Goal: Task Accomplishment & Management: Use online tool/utility

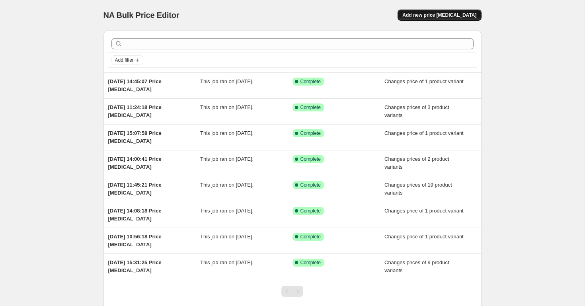
click at [420, 18] on span "Add new price [MEDICAL_DATA]" at bounding box center [439, 15] width 74 height 6
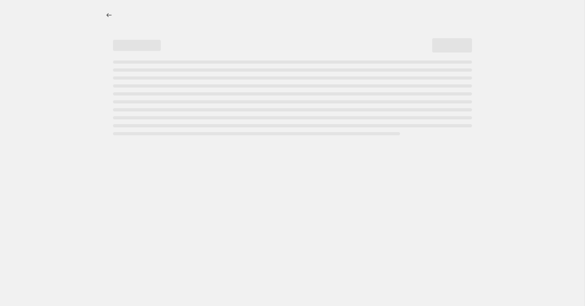
select select "percentage"
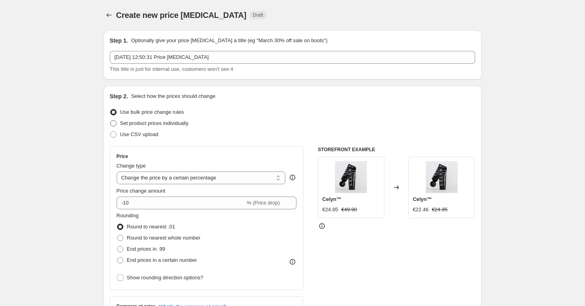
click at [112, 123] on span at bounding box center [113, 123] width 6 height 6
click at [111, 121] on input "Set product prices individually" at bounding box center [110, 120] width 0 height 0
radio input "true"
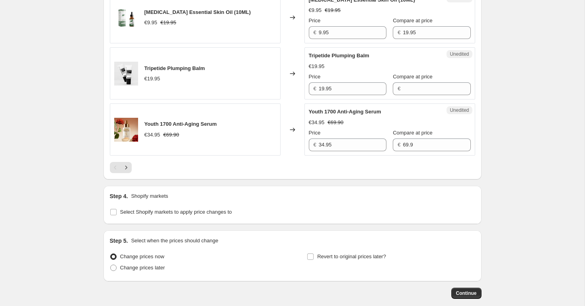
scroll to position [1286, 0]
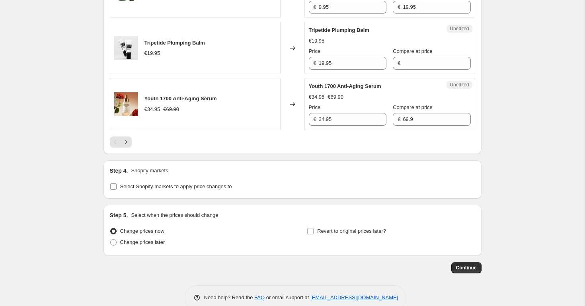
click at [115, 183] on input "Select Shopify markets to apply price changes to" at bounding box center [113, 186] width 6 height 6
checkbox input "true"
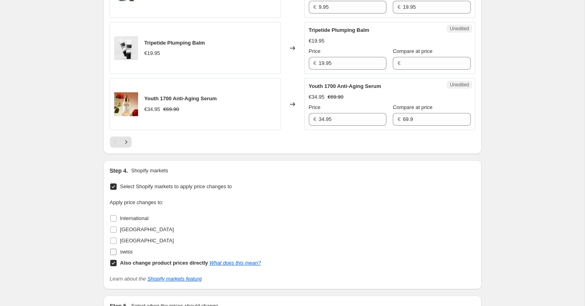
click at [115, 249] on input "swiss" at bounding box center [113, 252] width 6 height 6
checkbox input "true"
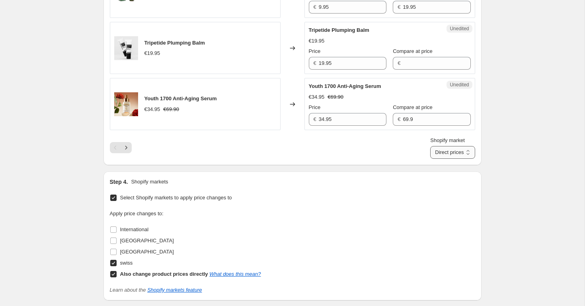
click at [442, 146] on select "Direct prices swiss" at bounding box center [452, 152] width 45 height 13
select select "54113042595"
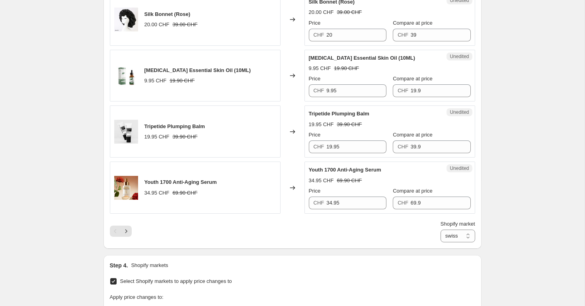
scroll to position [1205, 0]
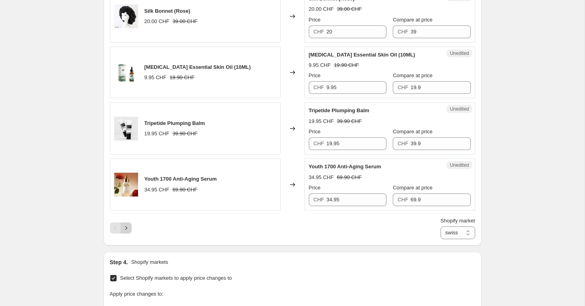
click at [122, 224] on icon "Next" at bounding box center [126, 228] width 8 height 8
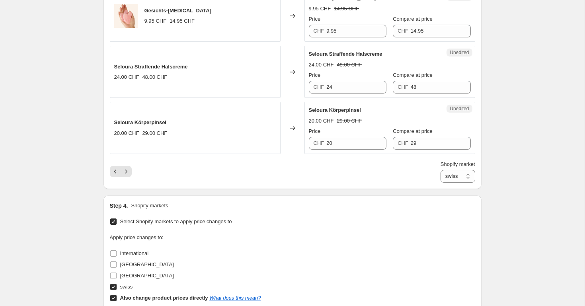
scroll to position [1234, 0]
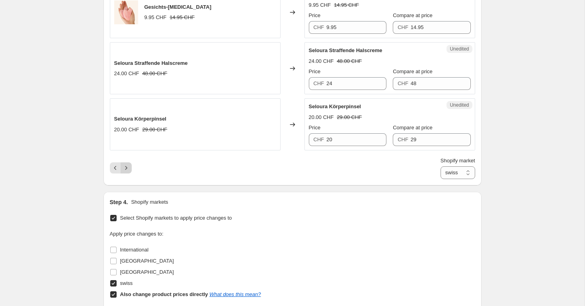
click at [125, 167] on icon "Next" at bounding box center [126, 168] width 8 height 8
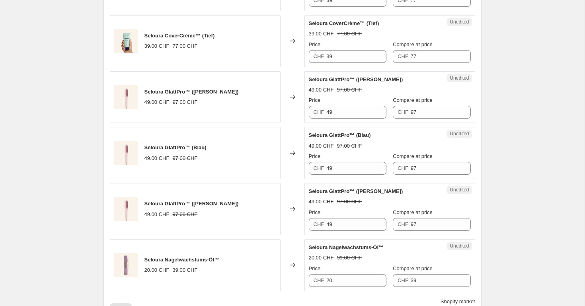
scroll to position [417, 0]
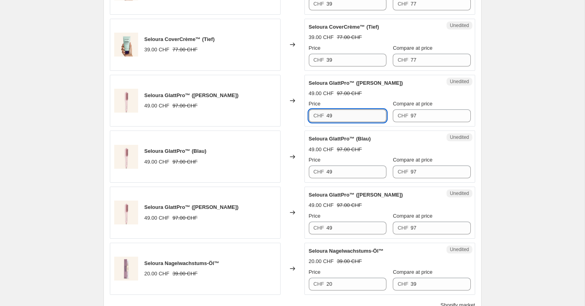
click at [342, 118] on input "49" at bounding box center [356, 115] width 60 height 13
type input "49.95"
click at [444, 118] on input "97" at bounding box center [441, 115] width 60 height 13
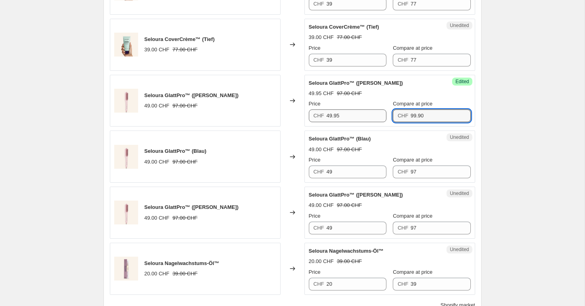
type input "99.90"
click at [333, 118] on input "49.95" at bounding box center [356, 115] width 60 height 13
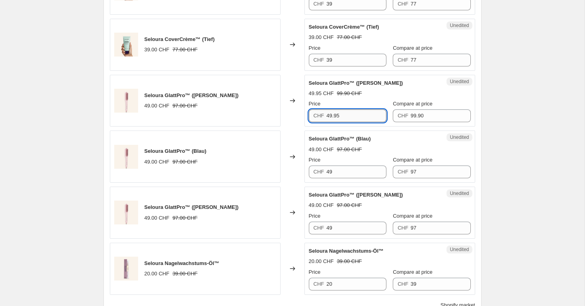
click at [333, 118] on input "49.95" at bounding box center [356, 115] width 60 height 13
click at [347, 170] on input "49" at bounding box center [356, 171] width 60 height 13
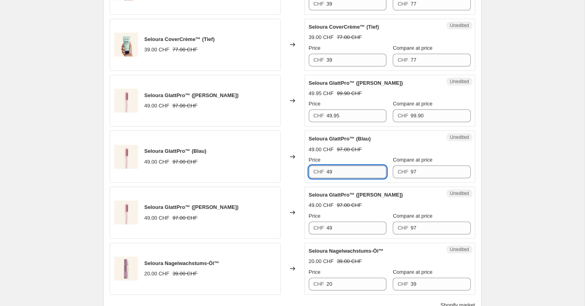
click at [347, 170] on input "49" at bounding box center [356, 171] width 60 height 13
paste input ".95"
type input "49.95"
click at [341, 228] on input "49" at bounding box center [356, 228] width 60 height 13
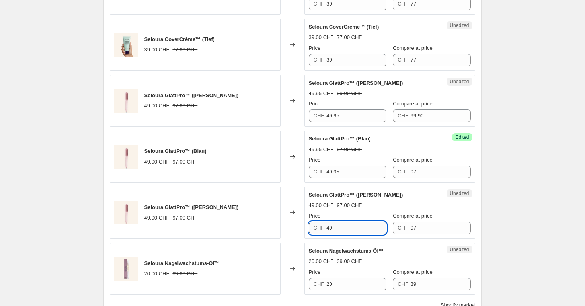
click at [341, 228] on input "49" at bounding box center [356, 228] width 60 height 13
paste input ".95"
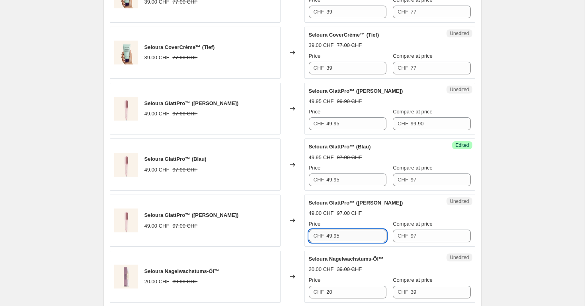
scroll to position [408, 0]
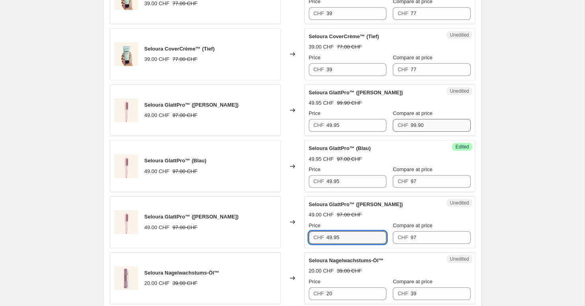
type input "49.95"
click at [415, 122] on input "99.90" at bounding box center [441, 125] width 60 height 13
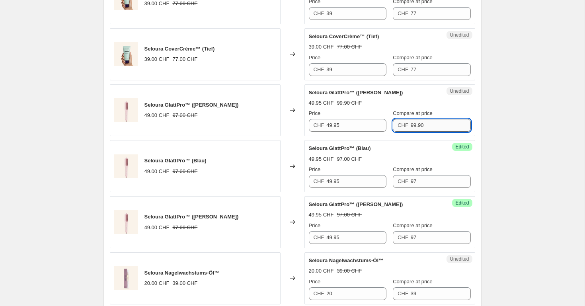
click at [415, 122] on input "99.90" at bounding box center [441, 125] width 60 height 13
click at [424, 181] on input "97" at bounding box center [441, 181] width 60 height 13
paste input "9.90"
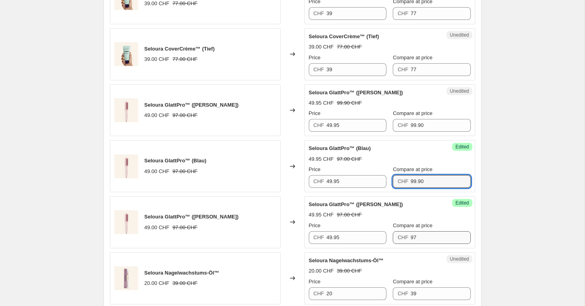
type input "99.90"
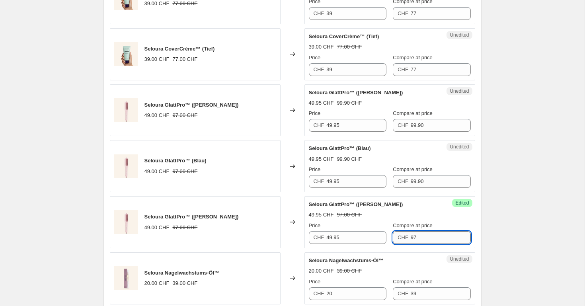
click at [413, 233] on input "97" at bounding box center [441, 237] width 60 height 13
paste input "9.90"
type input "99.90"
click at [431, 209] on div "Seloura GlattPro™ ([PERSON_NAME]) 49.95 CHF 97.00 CHF Price CHF 49.95 Compare a…" at bounding box center [390, 222] width 162 height 43
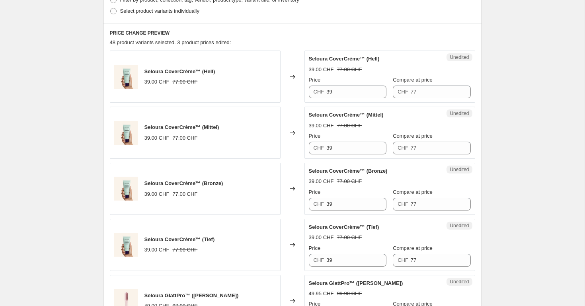
scroll to position [215, 0]
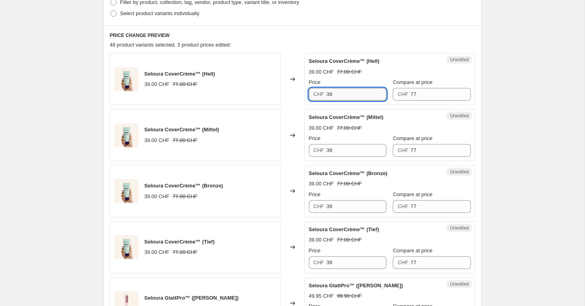
click at [335, 92] on input "39" at bounding box center [356, 94] width 60 height 13
click at [338, 94] on input "39.95" at bounding box center [356, 94] width 60 height 13
type input "39.95"
click at [331, 154] on input "39" at bounding box center [356, 150] width 60 height 13
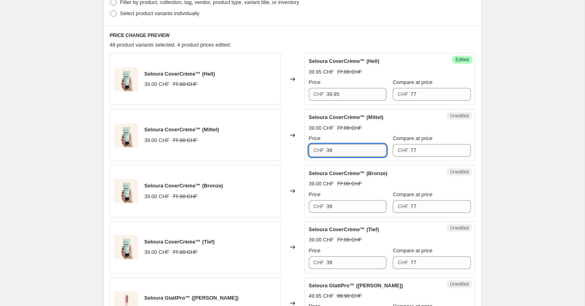
click at [331, 154] on input "39" at bounding box center [356, 150] width 60 height 13
paste input ".95"
type input "39.95"
click at [341, 206] on input "39" at bounding box center [356, 206] width 60 height 13
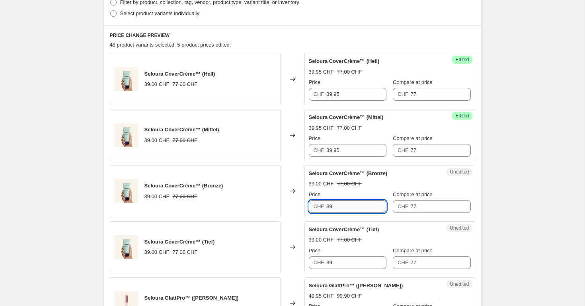
click at [341, 206] on input "39" at bounding box center [356, 206] width 60 height 13
paste input ".95"
type input "39.95"
click at [338, 258] on input "39" at bounding box center [356, 262] width 60 height 13
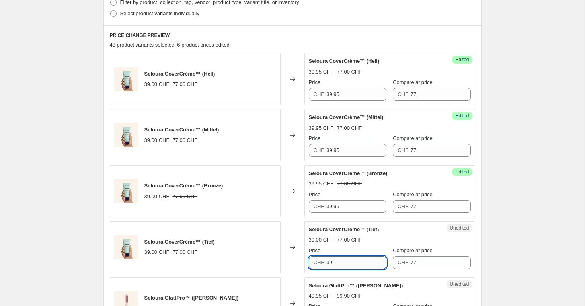
click at [338, 258] on input "39" at bounding box center [356, 262] width 60 height 13
paste input ".95"
type input "39.95"
click at [426, 98] on input "77" at bounding box center [441, 94] width 60 height 13
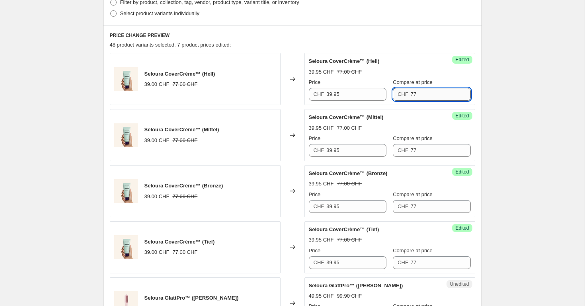
click at [426, 98] on input "77" at bounding box center [441, 94] width 60 height 13
click at [422, 92] on input "79.90" at bounding box center [441, 94] width 60 height 13
type input "79.90"
click at [421, 153] on input "77" at bounding box center [441, 150] width 60 height 13
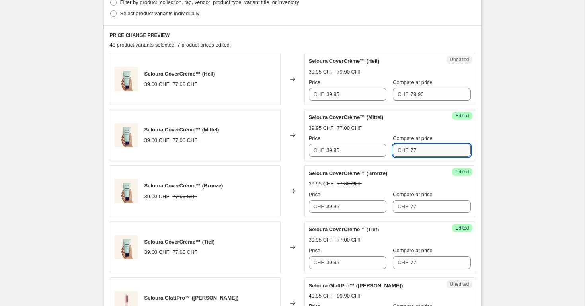
click at [421, 153] on input "77" at bounding box center [441, 150] width 60 height 13
paste input "9.90"
type input "79.90"
click at [421, 207] on input "77" at bounding box center [441, 206] width 60 height 13
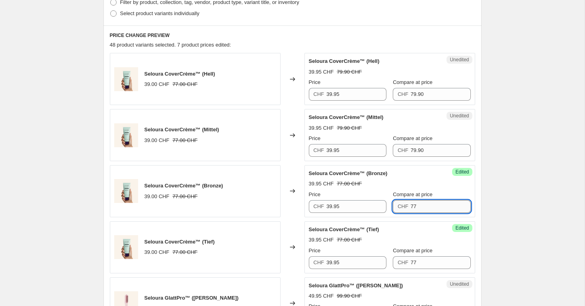
click at [421, 207] on input "77" at bounding box center [441, 206] width 60 height 13
paste input "9.90"
type input "79.90"
click at [417, 263] on input "77" at bounding box center [441, 262] width 60 height 13
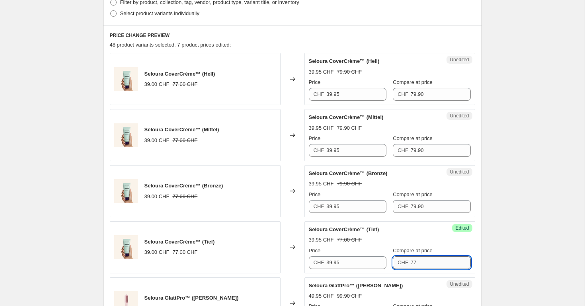
click at [417, 263] on input "77" at bounding box center [441, 262] width 60 height 13
paste input "9.90"
type input "79.90"
click at [519, 195] on div "Create new price [MEDICAL_DATA]. This page is ready Create new price [MEDICAL_D…" at bounding box center [292, 288] width 584 height 1006
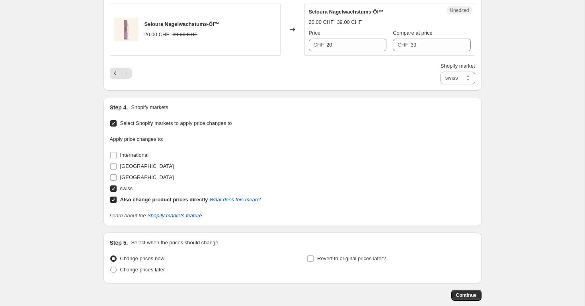
scroll to position [654, 0]
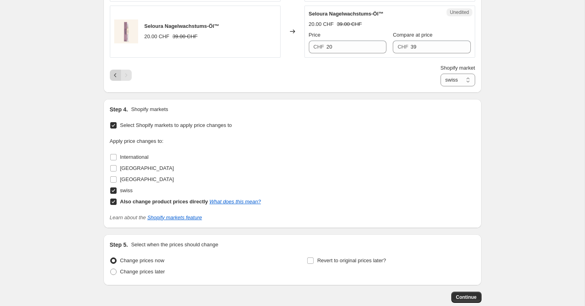
click at [115, 75] on icon "Previous" at bounding box center [115, 75] width 8 height 8
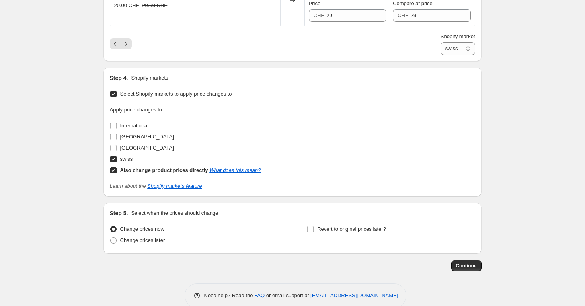
scroll to position [1372, 0]
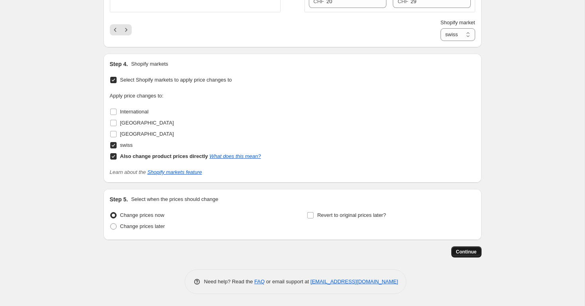
click at [459, 254] on span "Continue" at bounding box center [466, 252] width 21 height 6
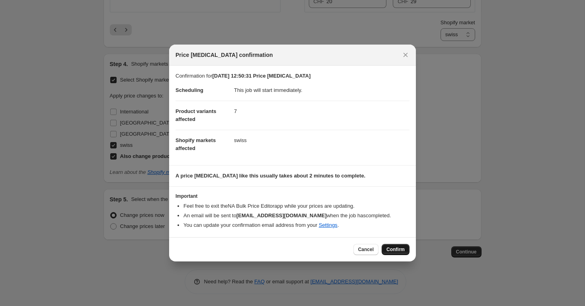
click at [391, 250] on span "Confirm" at bounding box center [395, 249] width 18 height 6
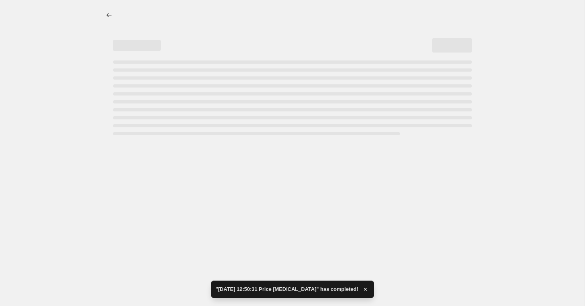
select select "54113042595"
